Goal: Navigation & Orientation: Find specific page/section

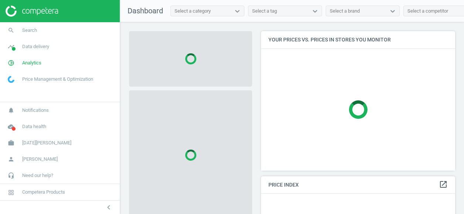
scroll to position [151, 200]
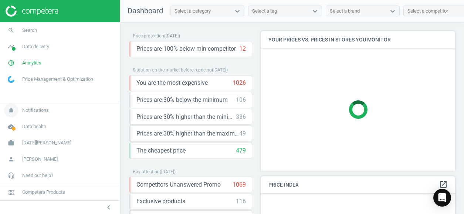
click at [43, 108] on span "Notifications" at bounding box center [35, 110] width 27 height 7
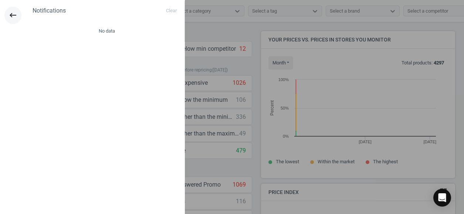
scroll to position [158, 200]
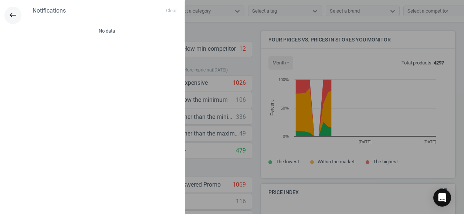
click at [10, 17] on icon "keyboard_backspace" at bounding box center [13, 15] width 9 height 9
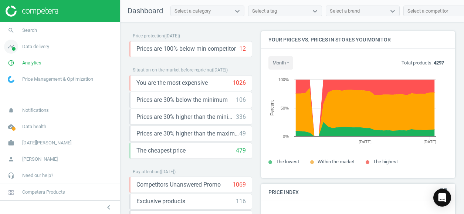
click at [33, 47] on span "Data delivery" at bounding box center [35, 46] width 27 height 7
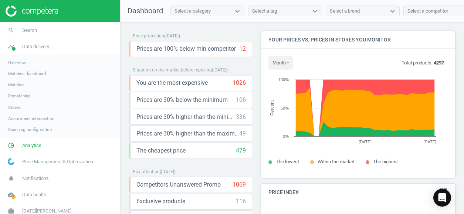
click at [24, 62] on span "Overview" at bounding box center [17, 63] width 18 height 6
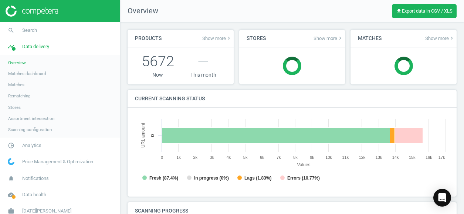
scroll to position [159, 320]
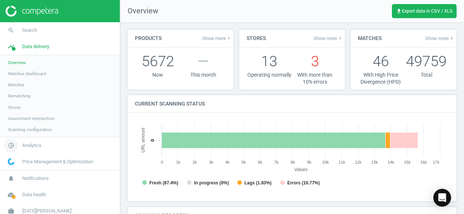
click at [35, 146] on span "Analytics" at bounding box center [31, 145] width 19 height 7
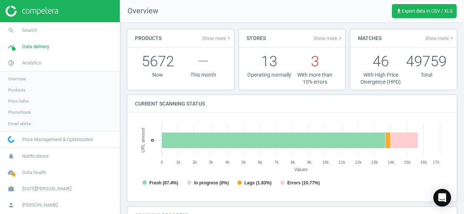
click at [22, 88] on span "Products" at bounding box center [16, 90] width 17 height 6
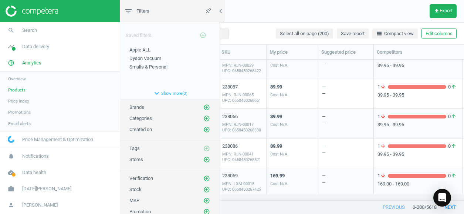
scroll to position [148, 0]
